Goal: Task Accomplishment & Management: Manage account settings

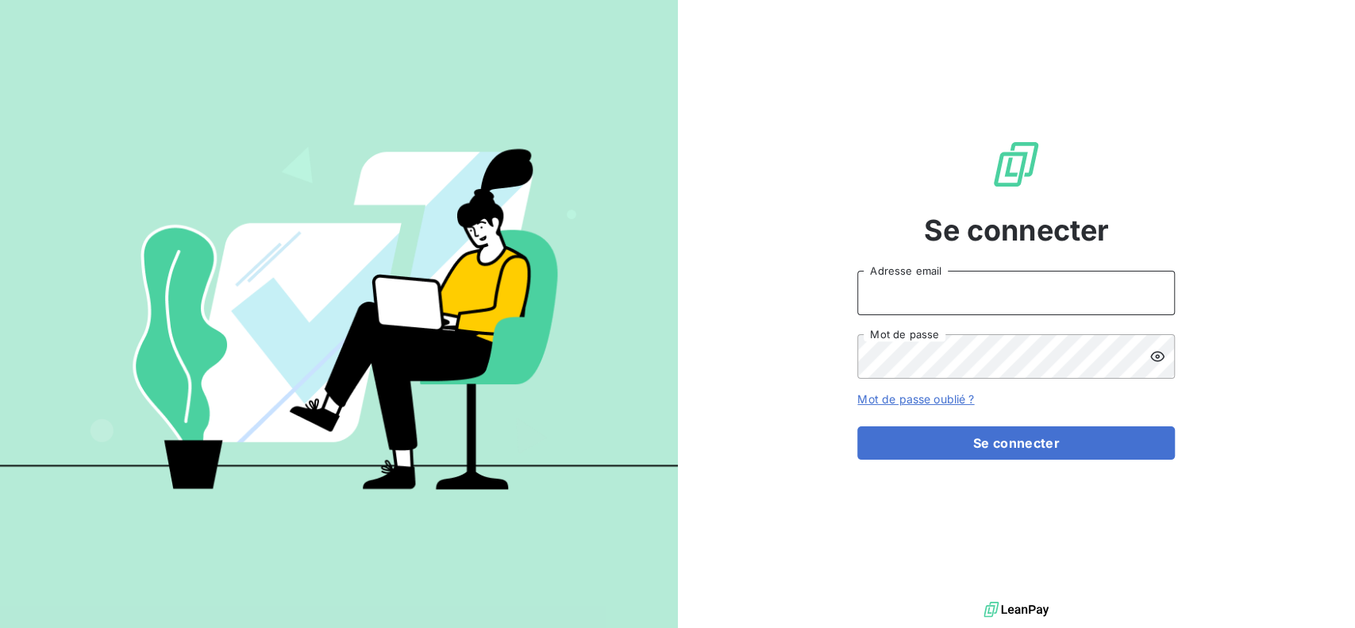
click at [1003, 290] on input "Adresse email" at bounding box center [1015, 293] width 317 height 44
click at [970, 280] on input "Adresse email" at bounding box center [1015, 293] width 317 height 44
click at [906, 290] on input "Adresse email" at bounding box center [1015, 293] width 317 height 44
paste input "[PERSON_NAME][EMAIL_ADDRESS][DOMAIN_NAME]"
type input "[PERSON_NAME][EMAIL_ADDRESS][DOMAIN_NAME]"
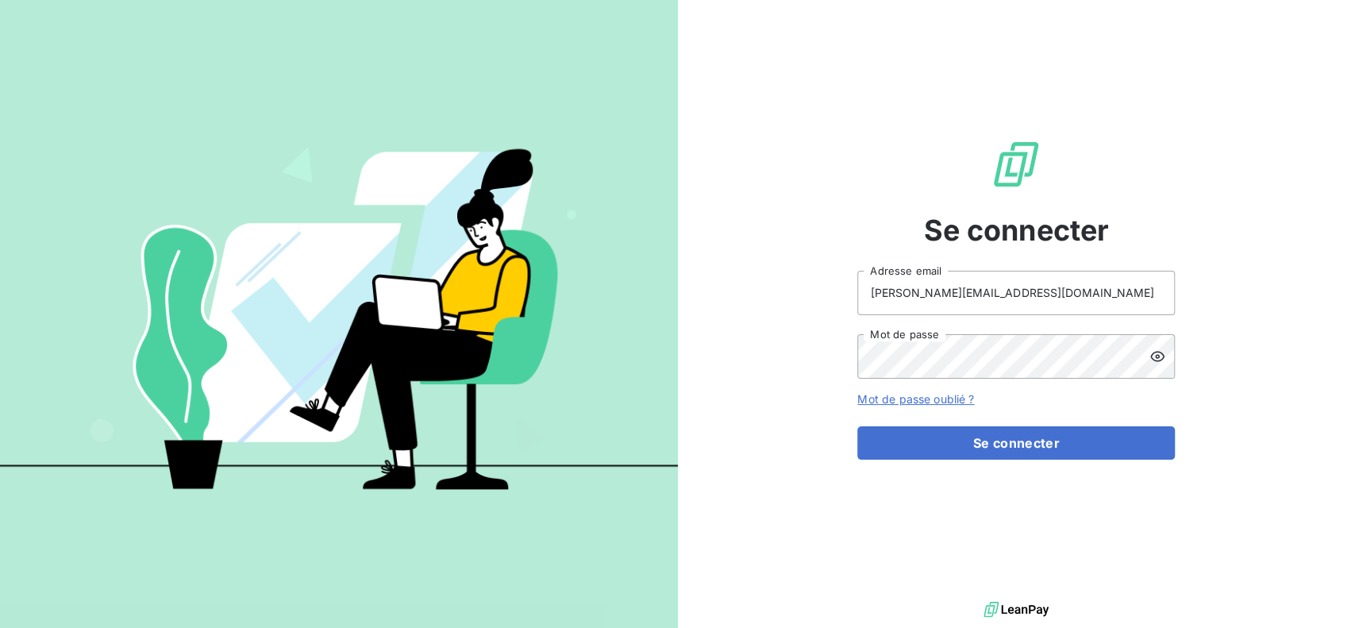
click at [851, 359] on div "Se connecter [PERSON_NAME][EMAIL_ADDRESS][DOMAIN_NAME] Adresse email Mot de pas…" at bounding box center [1017, 299] width 678 height 598
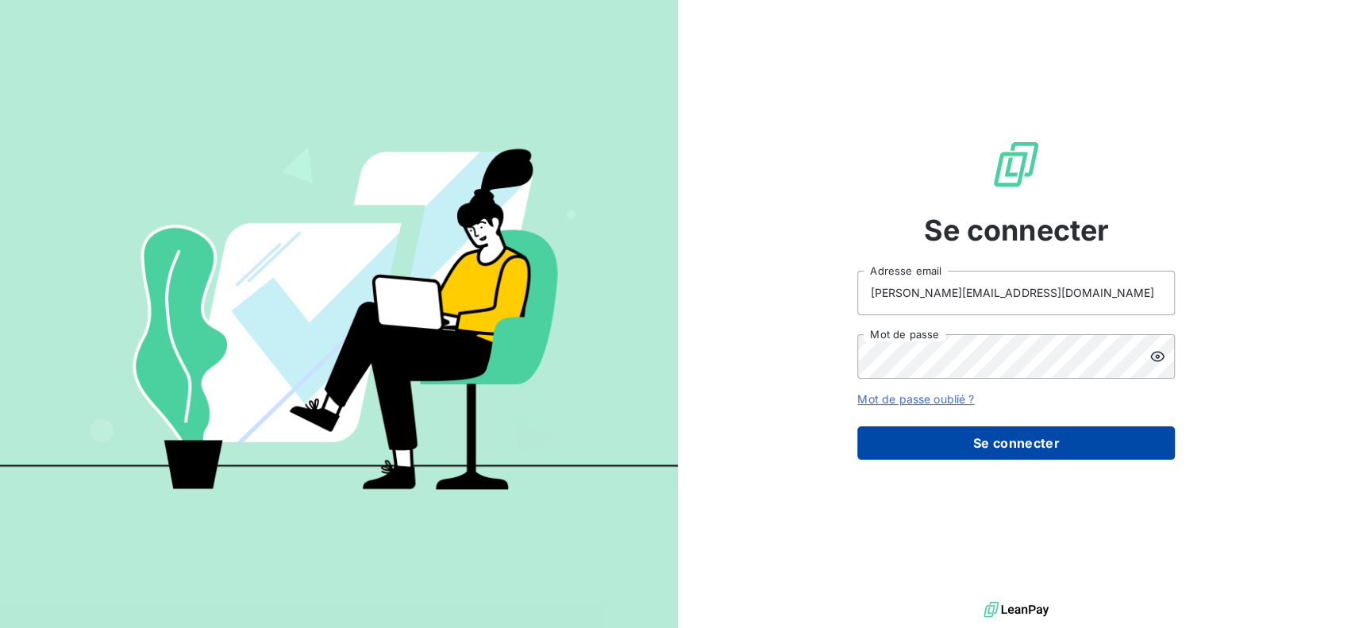
click at [1037, 442] on button "Se connecter" at bounding box center [1015, 442] width 317 height 33
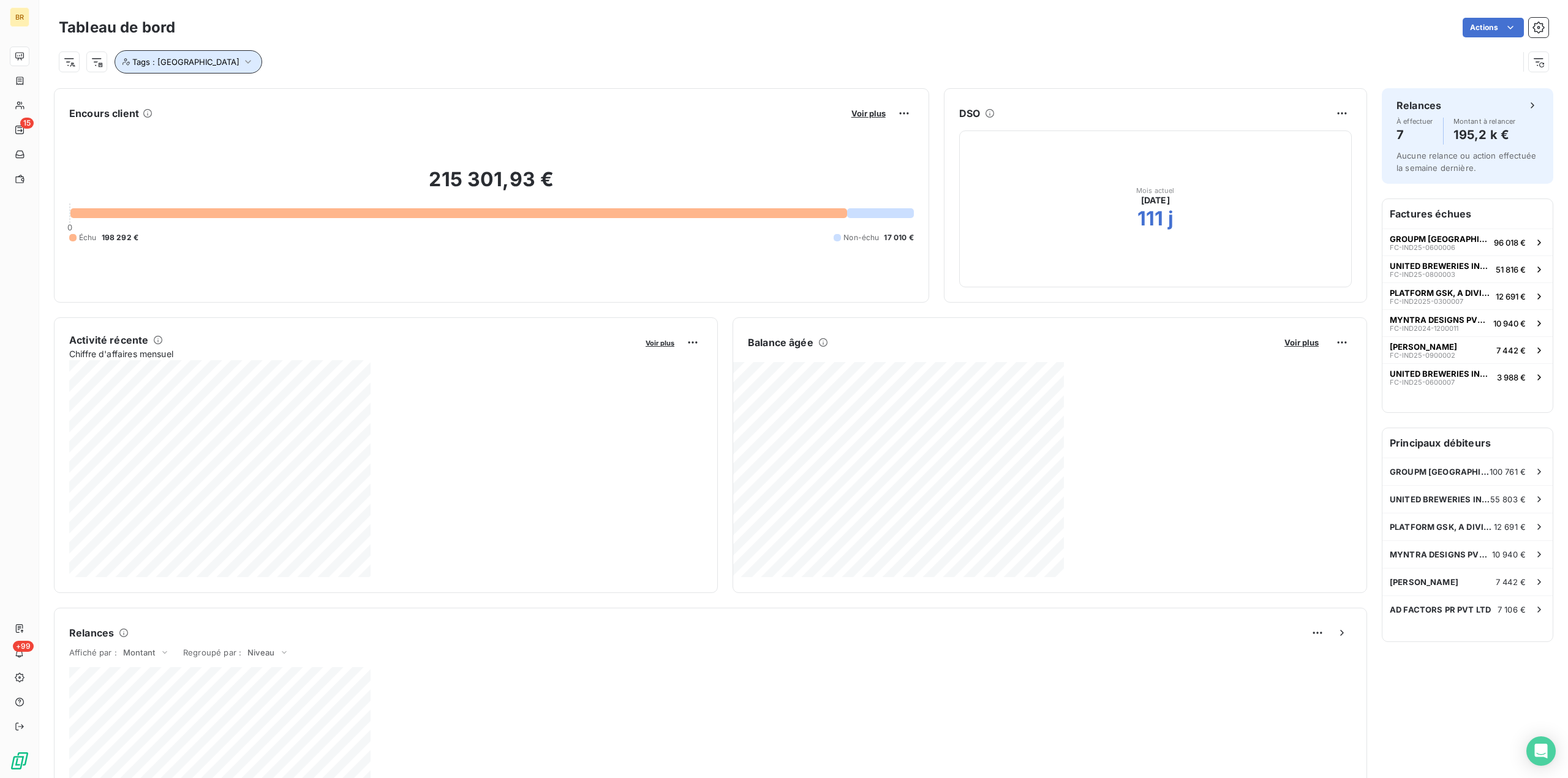
drag, startPoint x: 130, startPoint y: 60, endPoint x: 138, endPoint y: 73, distance: 15.3
click at [132, 60] on button "Tags : [GEOGRAPHIC_DATA]" at bounding box center [188, 62] width 147 height 23
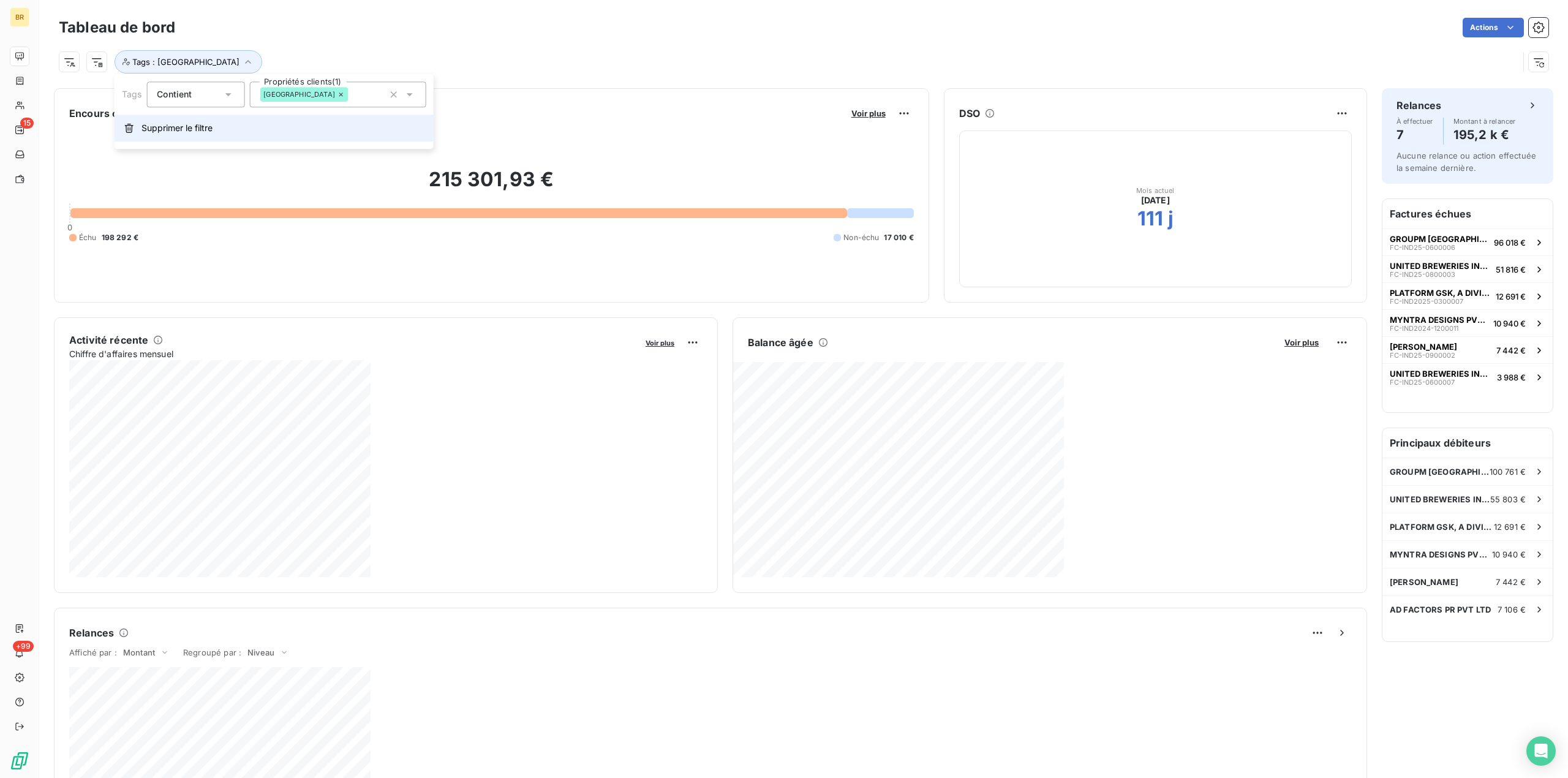
click at [160, 135] on button "Supprimer le filtre" at bounding box center [273, 127] width 319 height 27
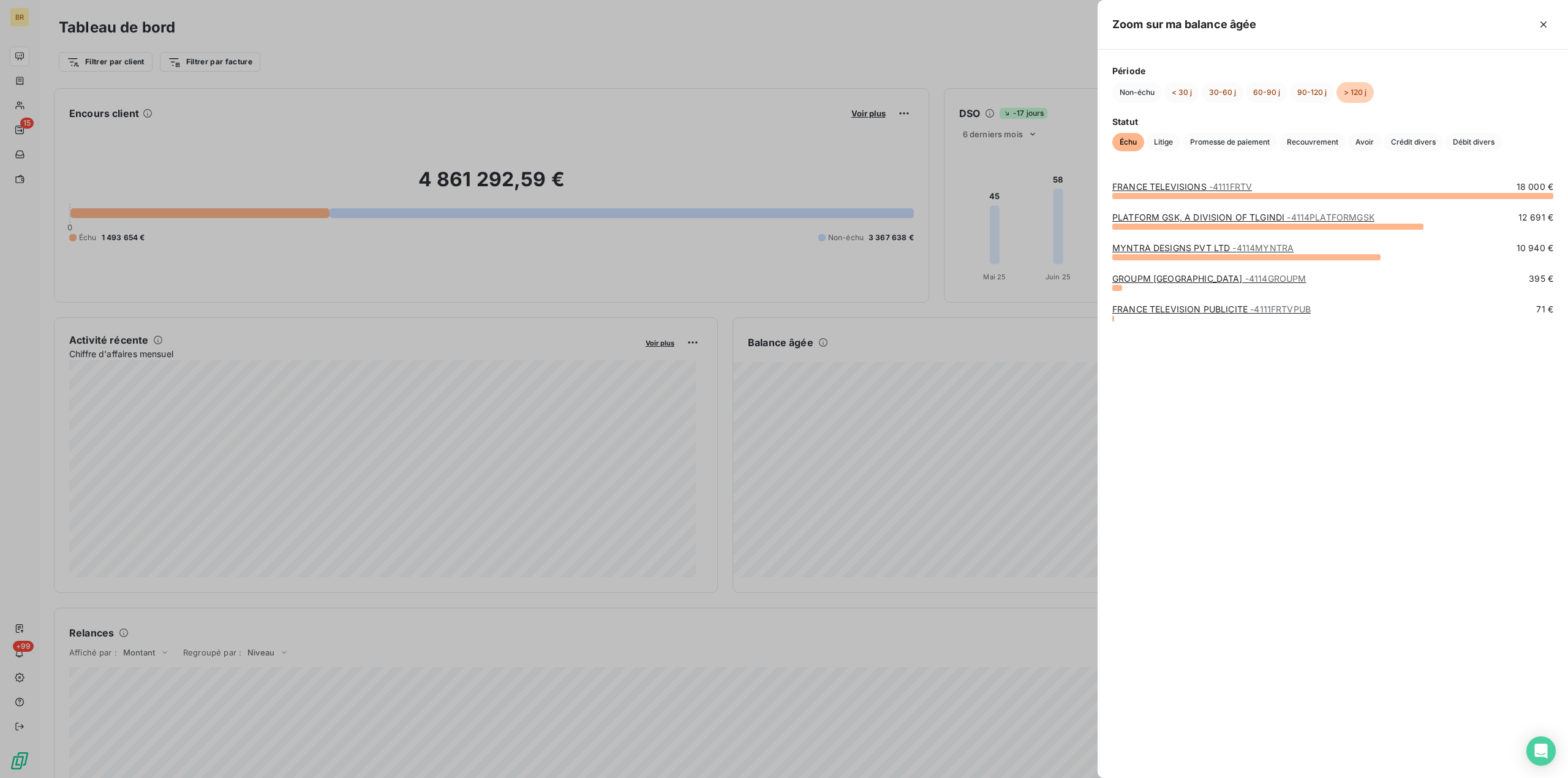
click at [787, 402] on div at bounding box center [784, 389] width 1568 height 778
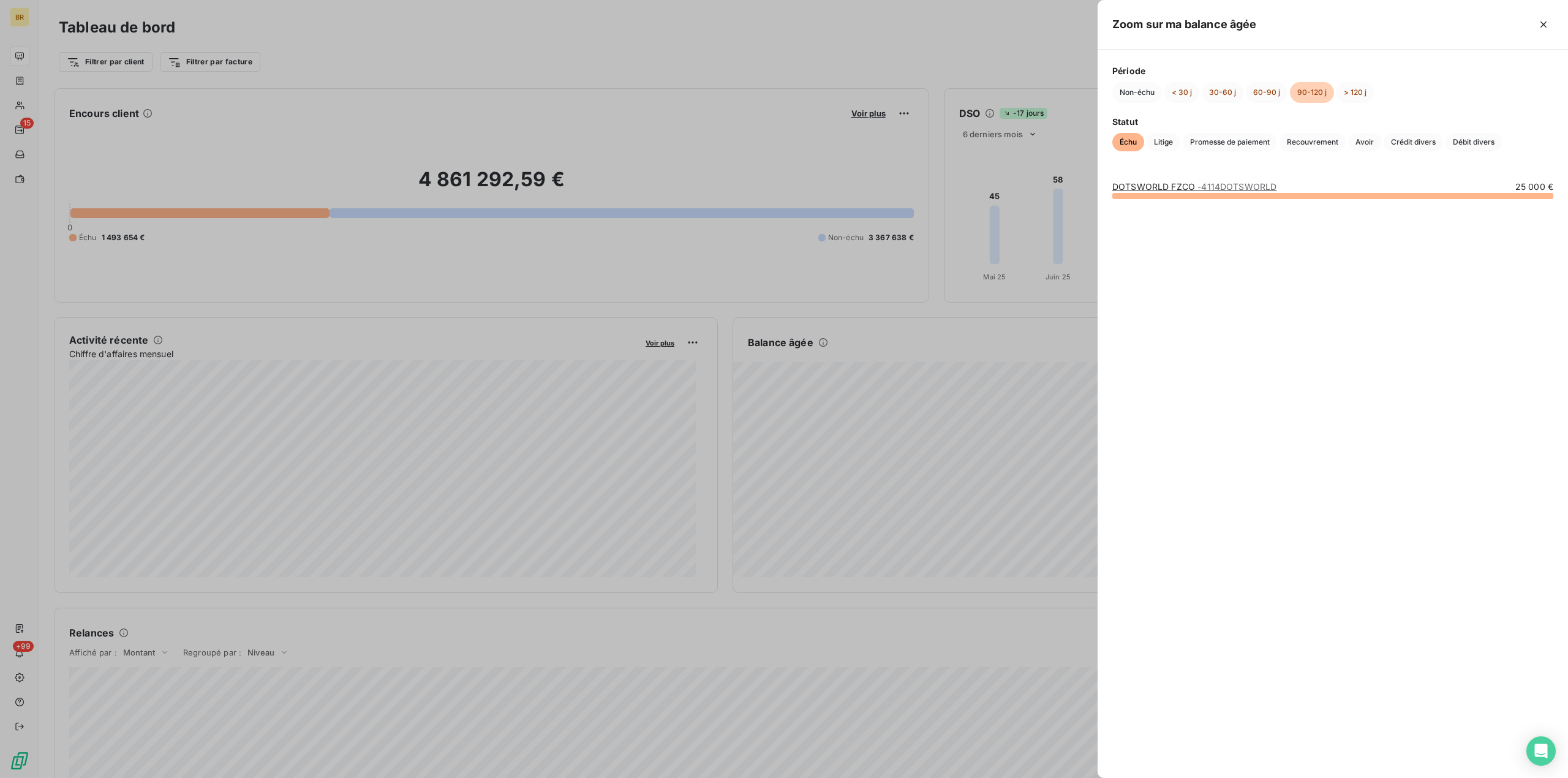
click at [787, 428] on div at bounding box center [784, 389] width 1568 height 778
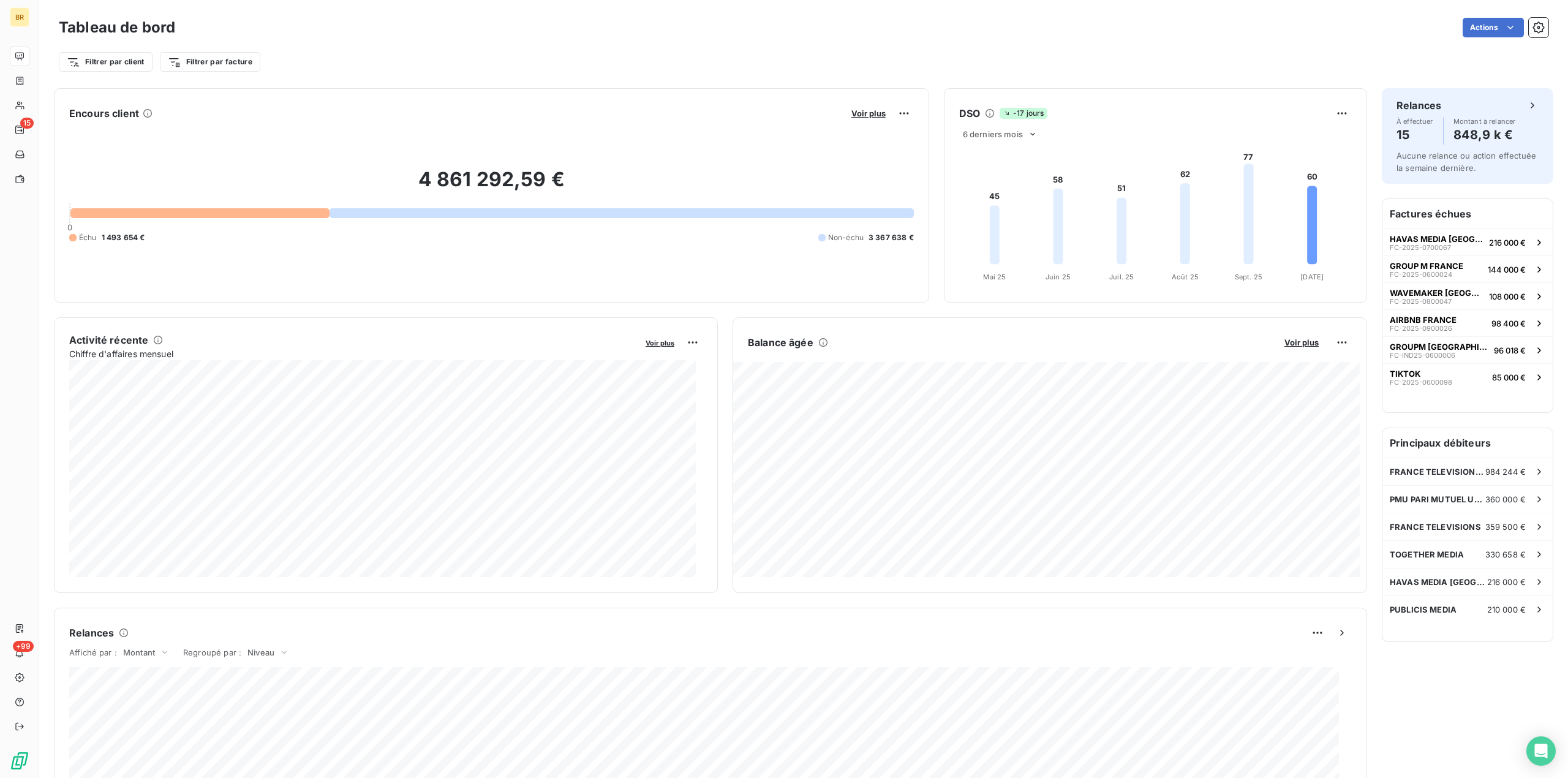
click at [787, 428] on div at bounding box center [784, 389] width 1568 height 778
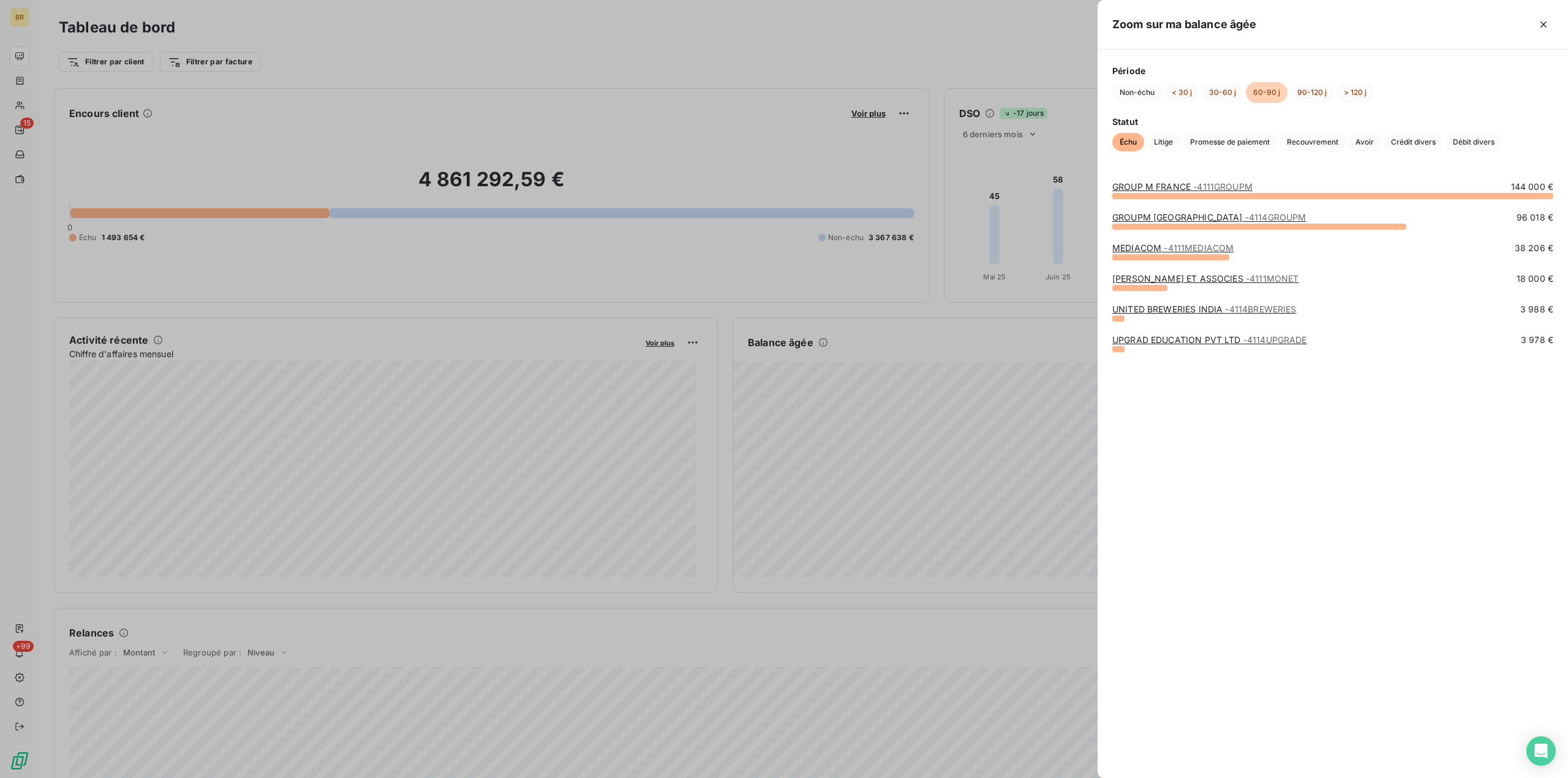
click at [792, 455] on div at bounding box center [784, 389] width 1568 height 778
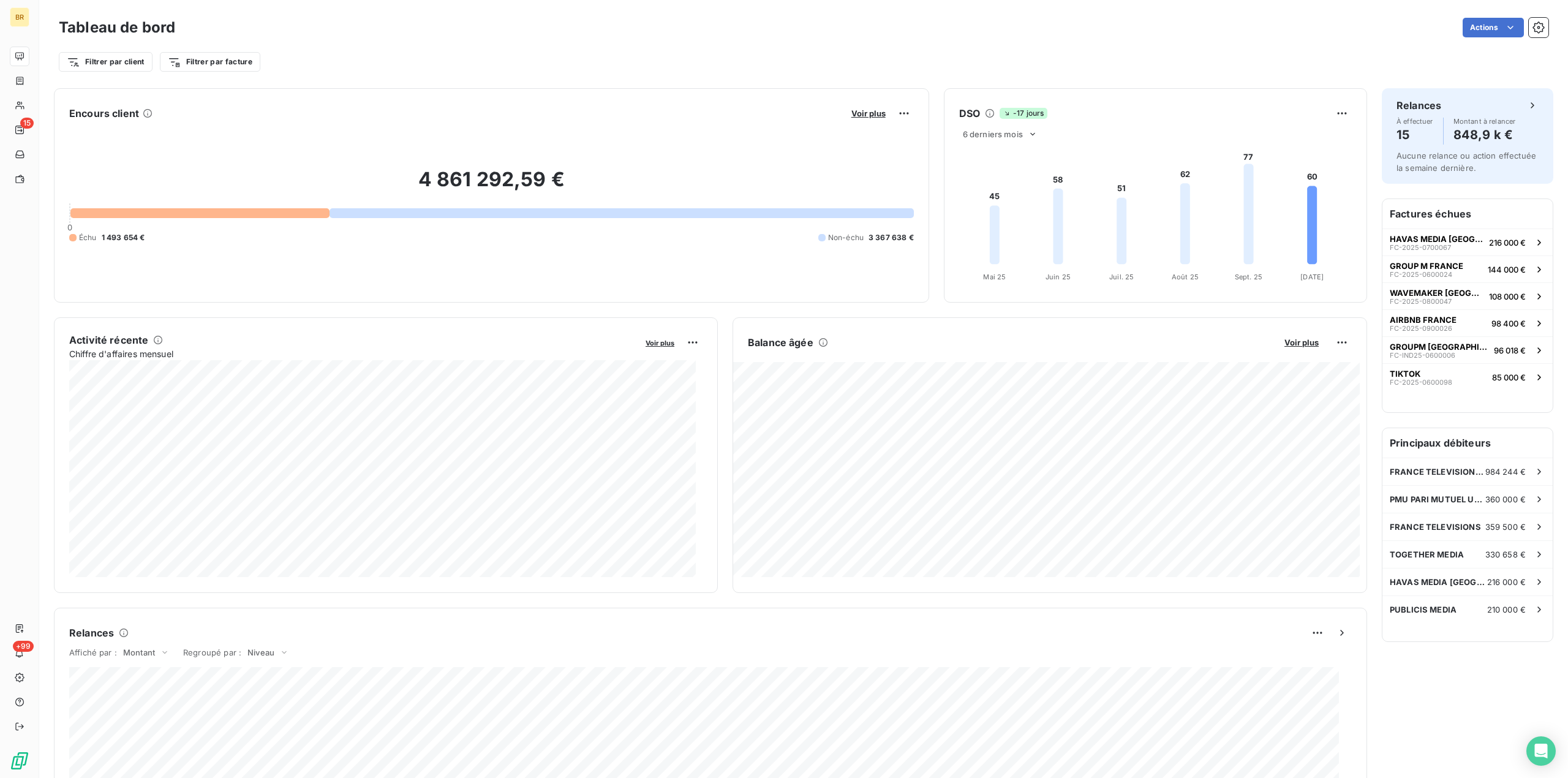
click at [792, 455] on div at bounding box center [784, 389] width 1568 height 778
